Goal: Check status: Check status

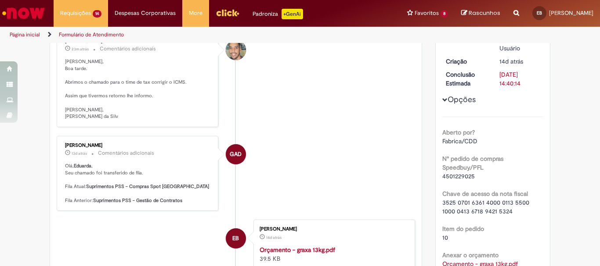
scroll to position [44, 0]
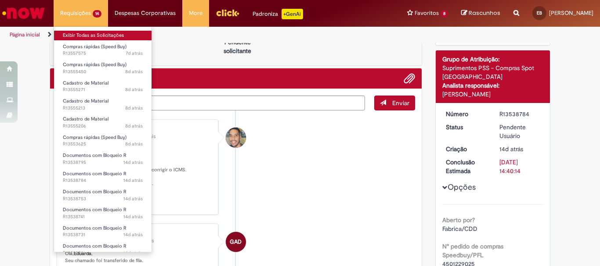
click at [85, 33] on link "Exibir Todas as Solicitações" at bounding box center [102, 36] width 97 height 10
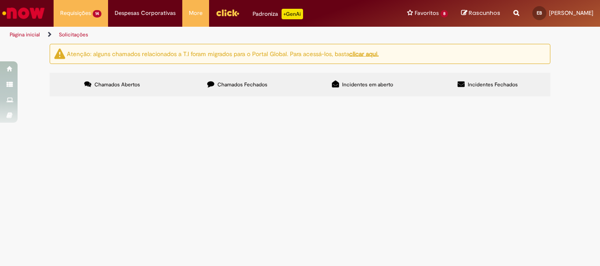
scroll to position [149, 0]
click at [0, 0] on span "Solicito desbloqueio R de TODOS os itens do pedido." at bounding box center [0, 0] width 0 height 0
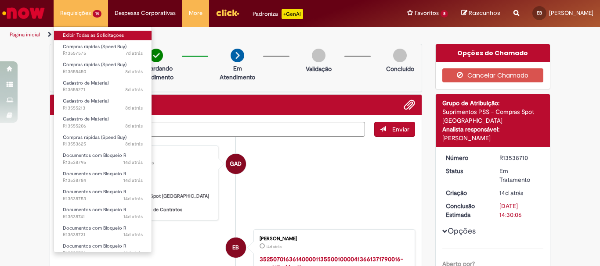
click at [97, 37] on link "Exibir Todas as Solicitações" at bounding box center [102, 36] width 97 height 10
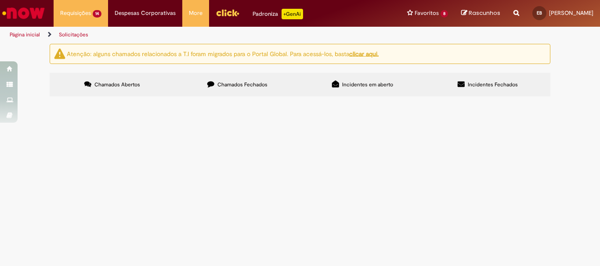
scroll to position [149, 0]
click at [0, 0] on span "Solicito desbloqueio R" at bounding box center [0, 0] width 0 height 0
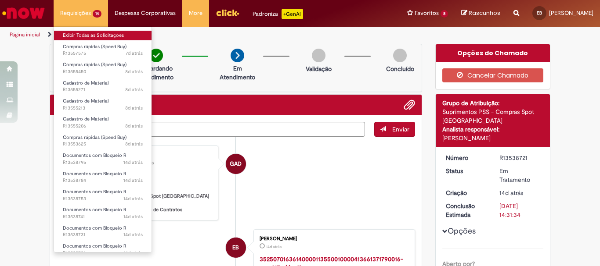
click at [94, 32] on link "Exibir Todas as Solicitações" at bounding box center [102, 36] width 97 height 10
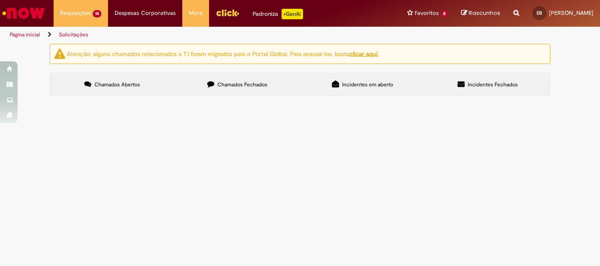
scroll to position [88, 0]
click at [0, 0] on span "RC - veda calha" at bounding box center [0, 0] width 0 height 0
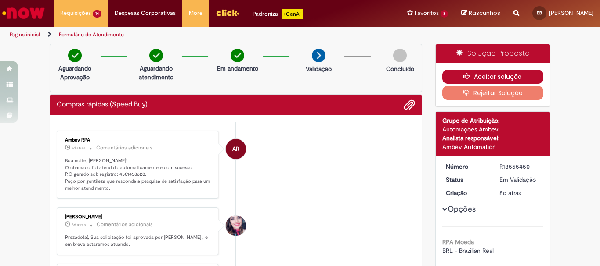
click at [465, 79] on icon "button" at bounding box center [468, 76] width 11 height 6
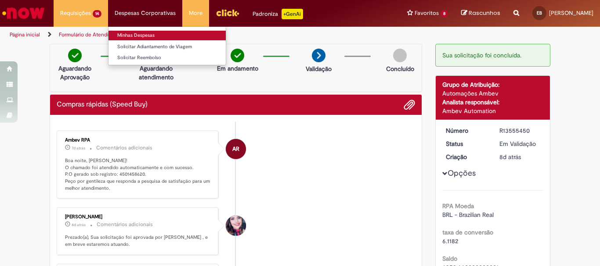
click at [137, 35] on link "Minhas Despesas" at bounding box center [166, 36] width 117 height 10
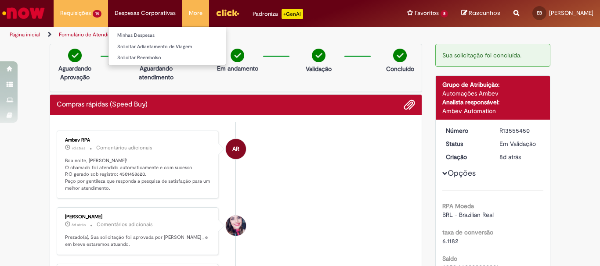
click at [108, 31] on ul "Minhas Despesas Solicitar Adiantamento de Viagem Solicitar Reembolso" at bounding box center [167, 45] width 118 height 39
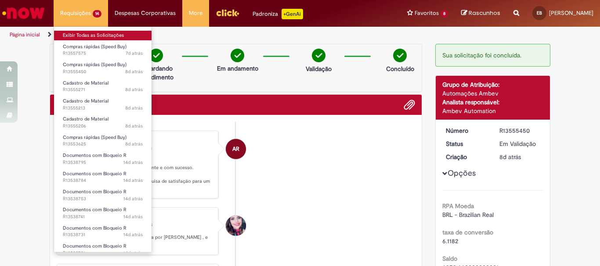
click at [94, 39] on link "Exibir Todas as Solicitações" at bounding box center [102, 36] width 97 height 10
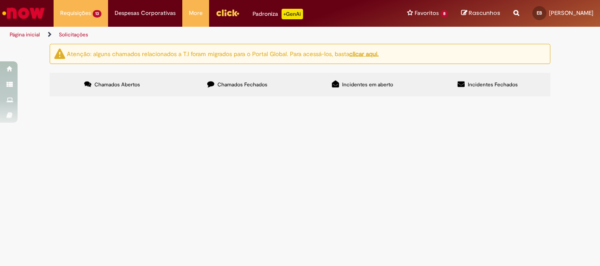
click at [212, 75] on label "Chamados Fechados" at bounding box center [237, 85] width 125 height 24
click at [121, 76] on label "Chamados Abertos" at bounding box center [112, 85] width 125 height 24
click at [0, 0] on span "Cadastro de Material" at bounding box center [0, 0] width 0 height 0
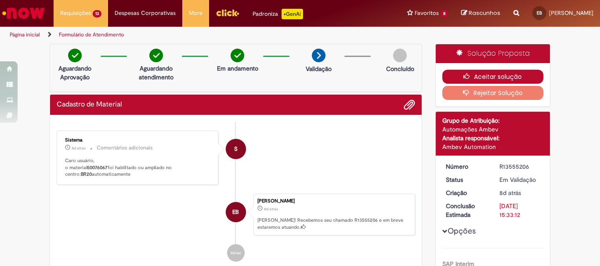
click at [474, 77] on button "Aceitar solução" at bounding box center [492, 77] width 101 height 14
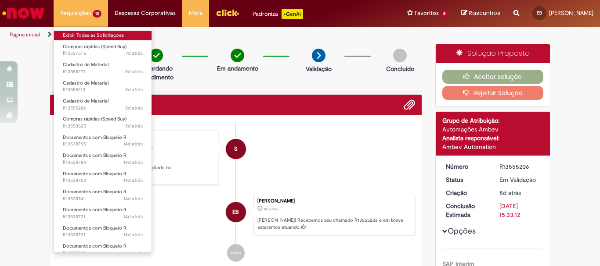
click at [86, 31] on link "Exibir Todas as Solicitações" at bounding box center [102, 36] width 97 height 10
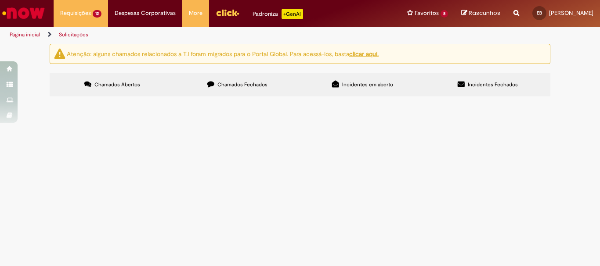
click at [0, 0] on span "Cadastro de Material" at bounding box center [0, 0] width 0 height 0
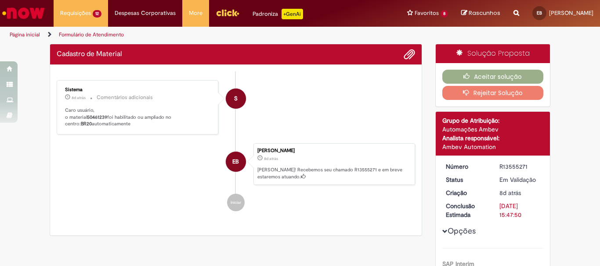
click at [139, 169] on li "EB [PERSON_NAME] 8d atrás 8 dias atrás [PERSON_NAME]! Recebemos seu chamado R13…" at bounding box center [236, 165] width 358 height 42
click at [484, 77] on button "Aceitar solução" at bounding box center [492, 77] width 101 height 14
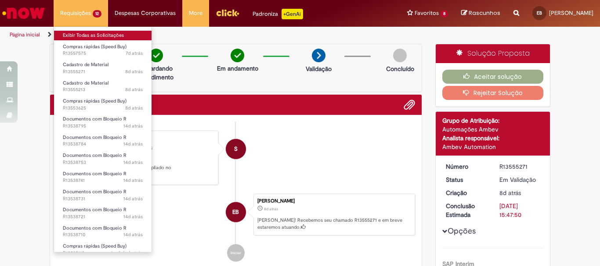
click at [104, 36] on link "Exibir Todas as Solicitações" at bounding box center [102, 36] width 97 height 10
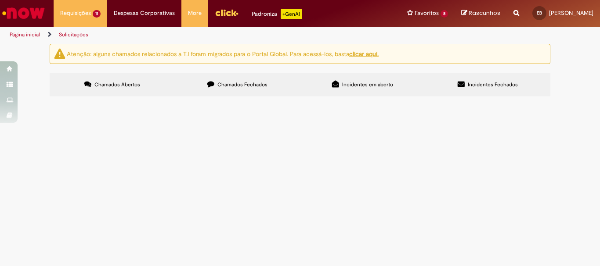
click at [0, 0] on span "Cadastro de Material" at bounding box center [0, 0] width 0 height 0
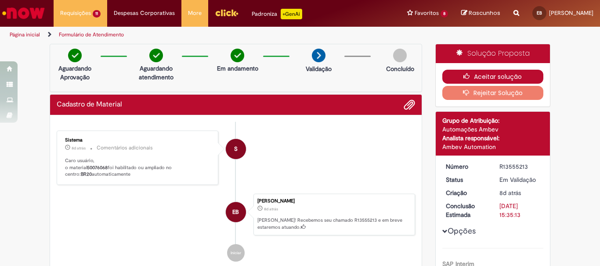
click at [452, 76] on button "Aceitar solução" at bounding box center [492, 77] width 101 height 14
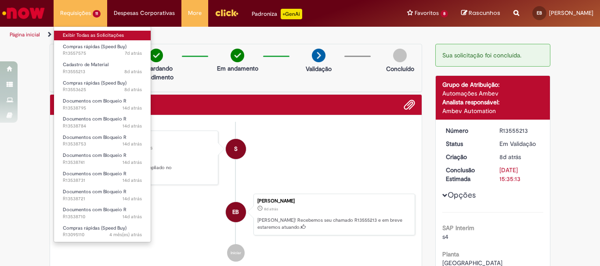
click at [108, 36] on link "Exibir Todas as Solicitações" at bounding box center [102, 36] width 97 height 10
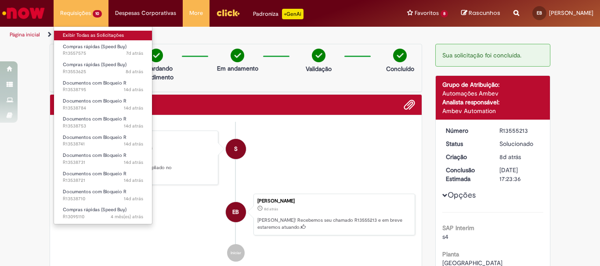
click at [92, 36] on link "Exibir Todas as Solicitações" at bounding box center [103, 36] width 98 height 10
click at [90, 36] on link "Exibir Todas as Solicitações" at bounding box center [103, 36] width 98 height 10
